Goal: Navigation & Orientation: Understand site structure

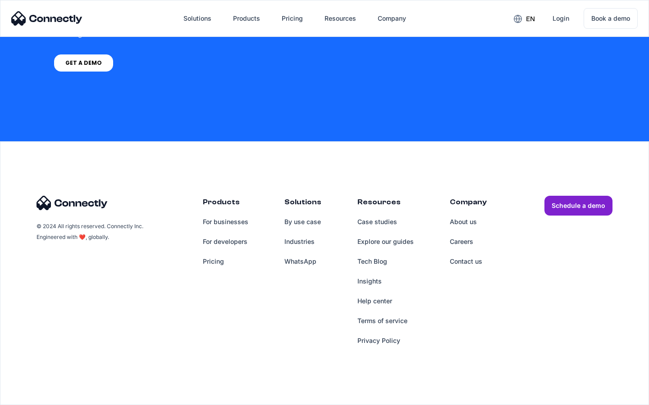
scroll to position [683, 0]
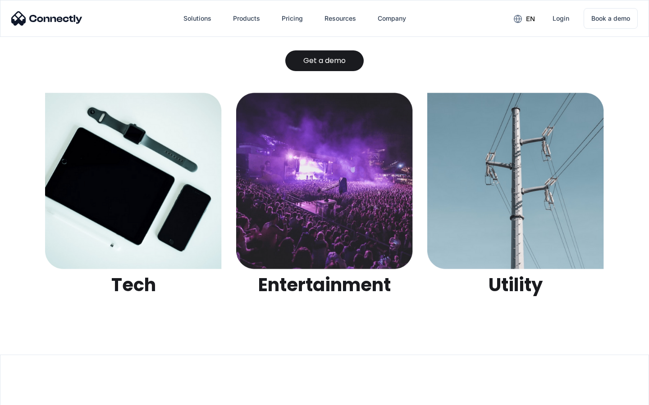
scroll to position [2842, 0]
